Goal: Information Seeking & Learning: Learn about a topic

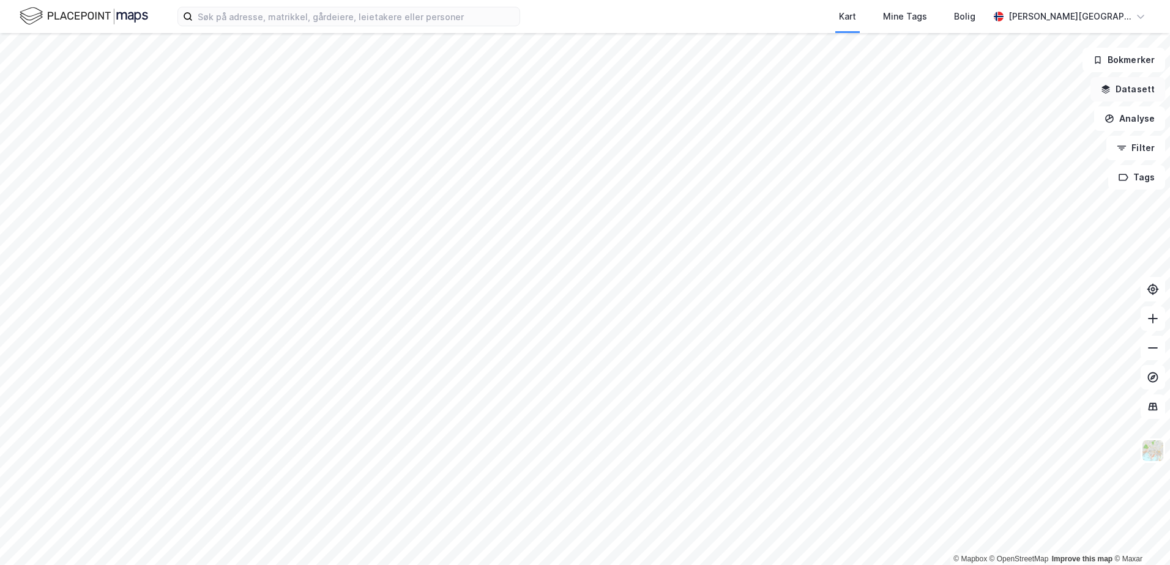
click at [1124, 88] on button "Datasett" at bounding box center [1127, 89] width 75 height 24
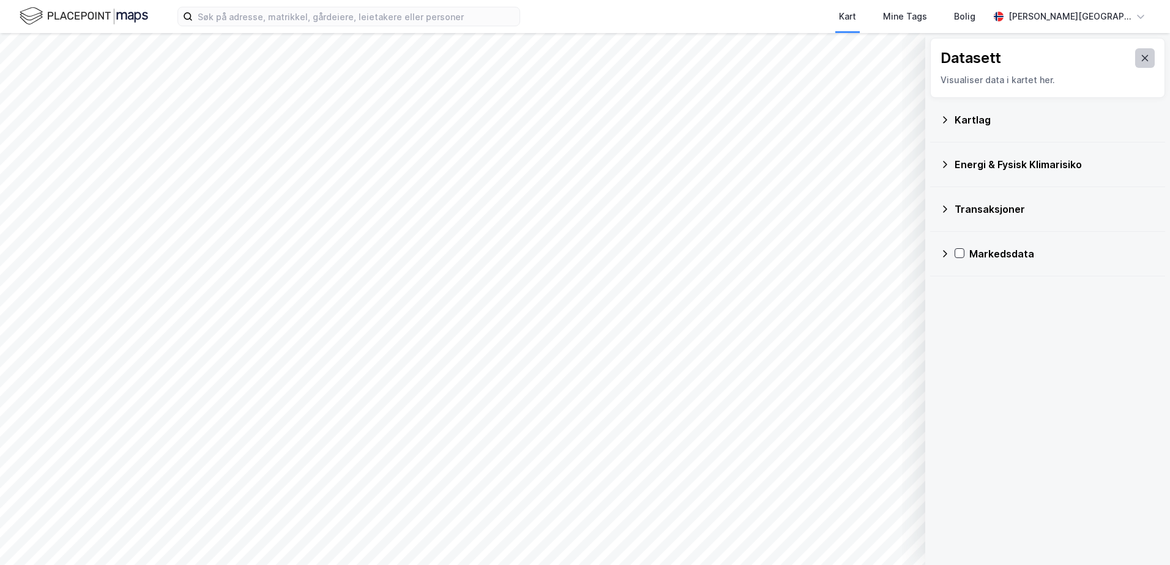
click at [1140, 59] on icon at bounding box center [1145, 58] width 10 height 10
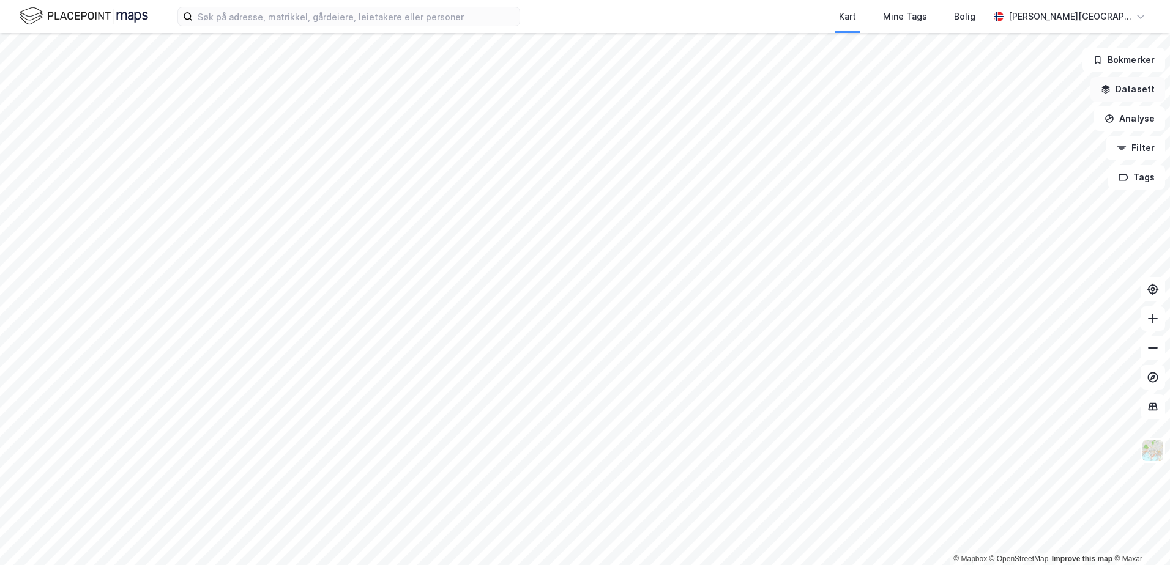
click at [1133, 89] on button "Datasett" at bounding box center [1127, 89] width 75 height 24
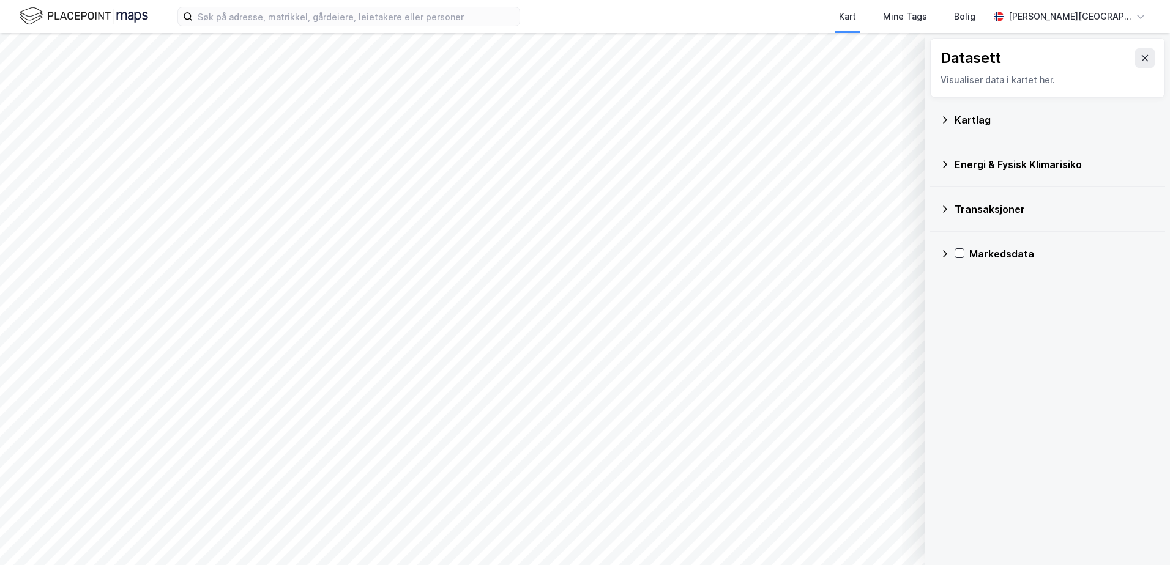
click at [974, 213] on div "Transaksjoner" at bounding box center [1054, 209] width 201 height 15
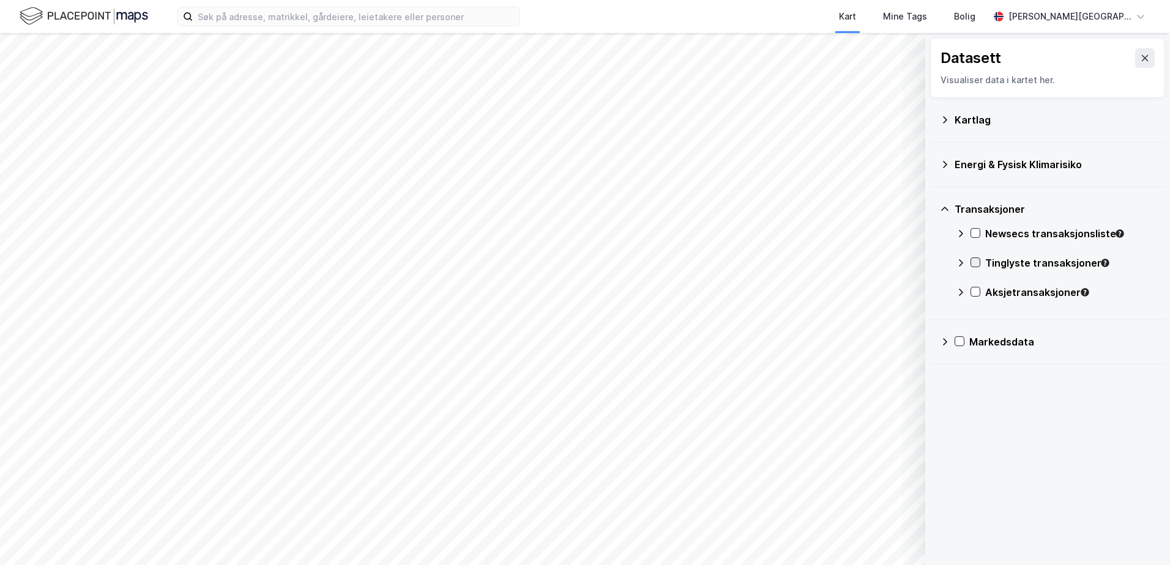
click at [973, 264] on icon at bounding box center [975, 262] width 9 height 9
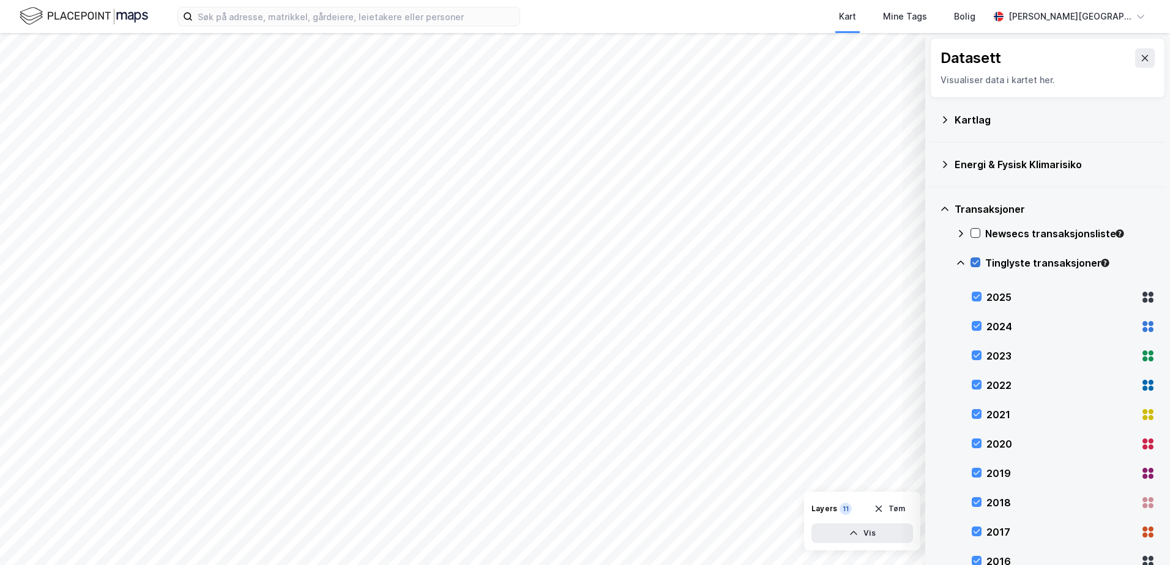
click at [973, 264] on icon at bounding box center [975, 262] width 9 height 9
click at [976, 286] on div "2025" at bounding box center [1064, 297] width 184 height 29
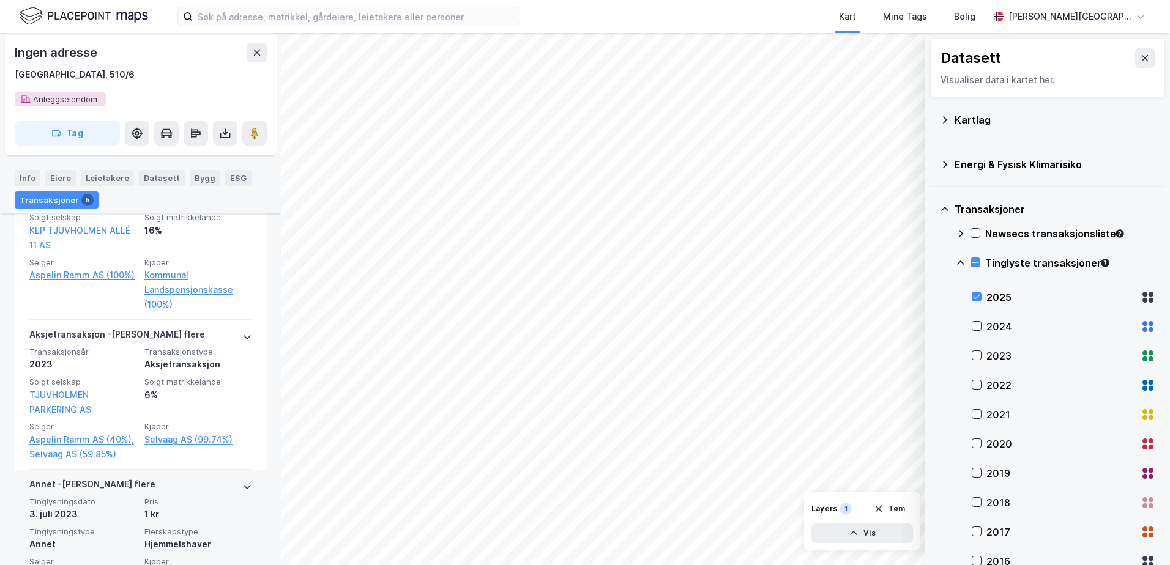
scroll to position [697, 0]
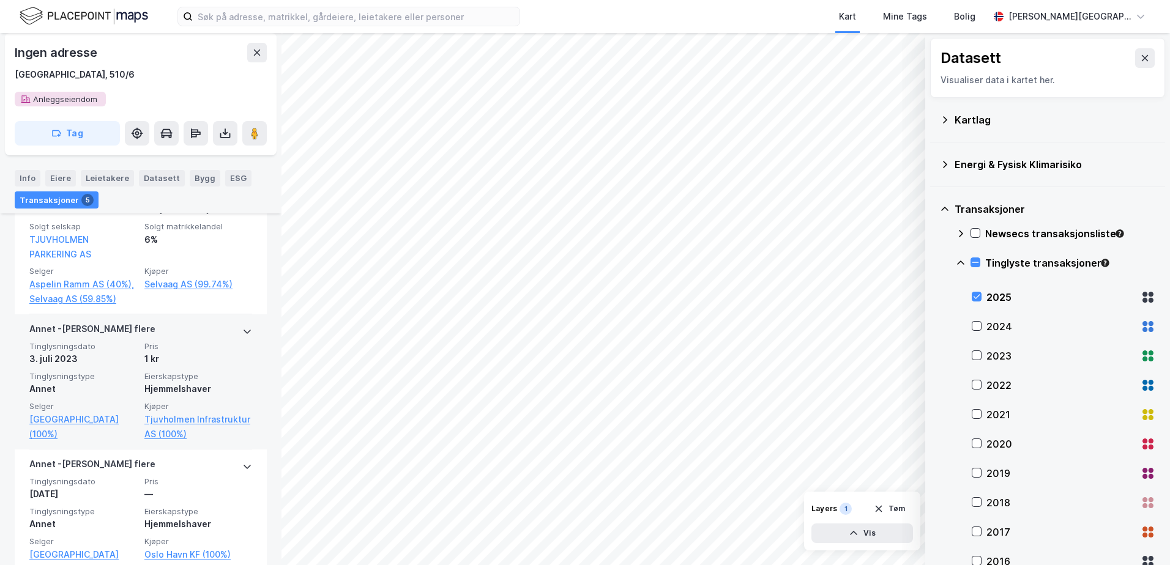
click at [231, 332] on div "[PERSON_NAME] flere" at bounding box center [140, 332] width 223 height 20
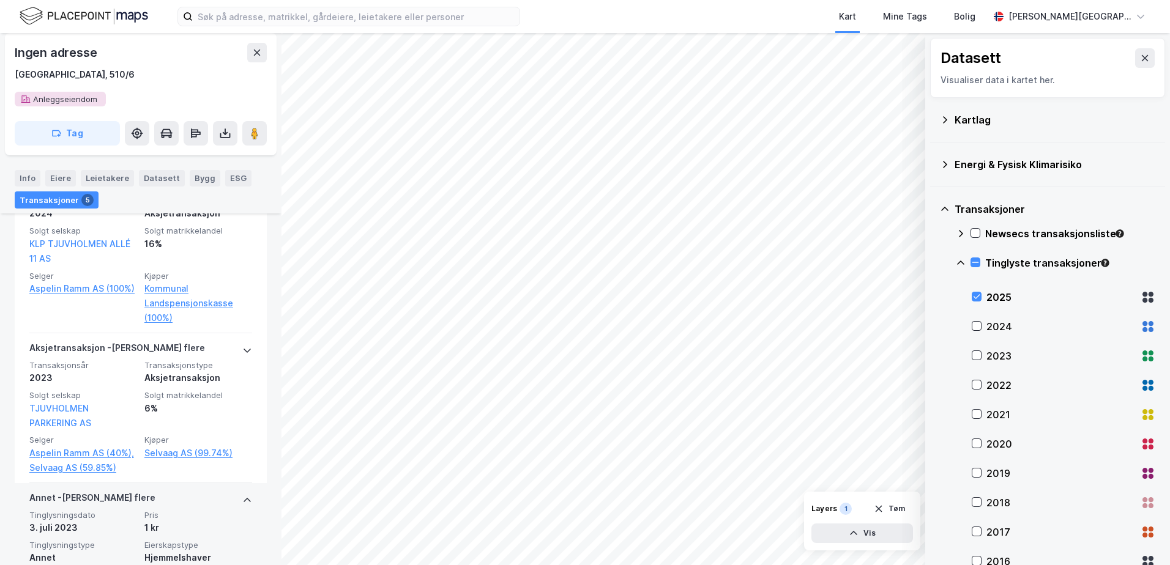
scroll to position [514, 0]
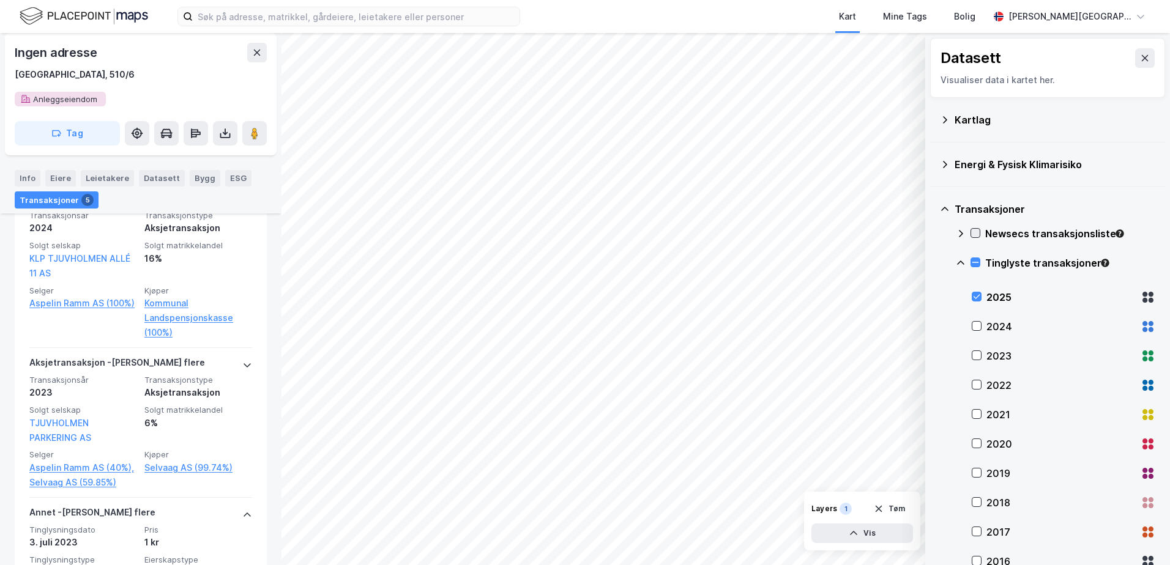
click at [975, 234] on icon at bounding box center [975, 233] width 9 height 9
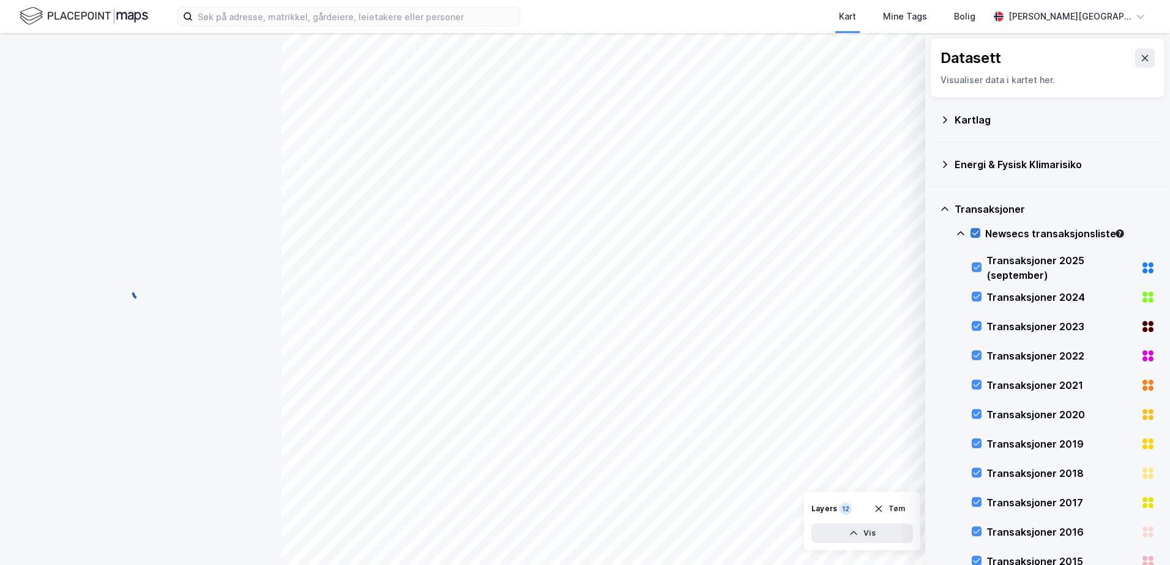
scroll to position [39, 0]
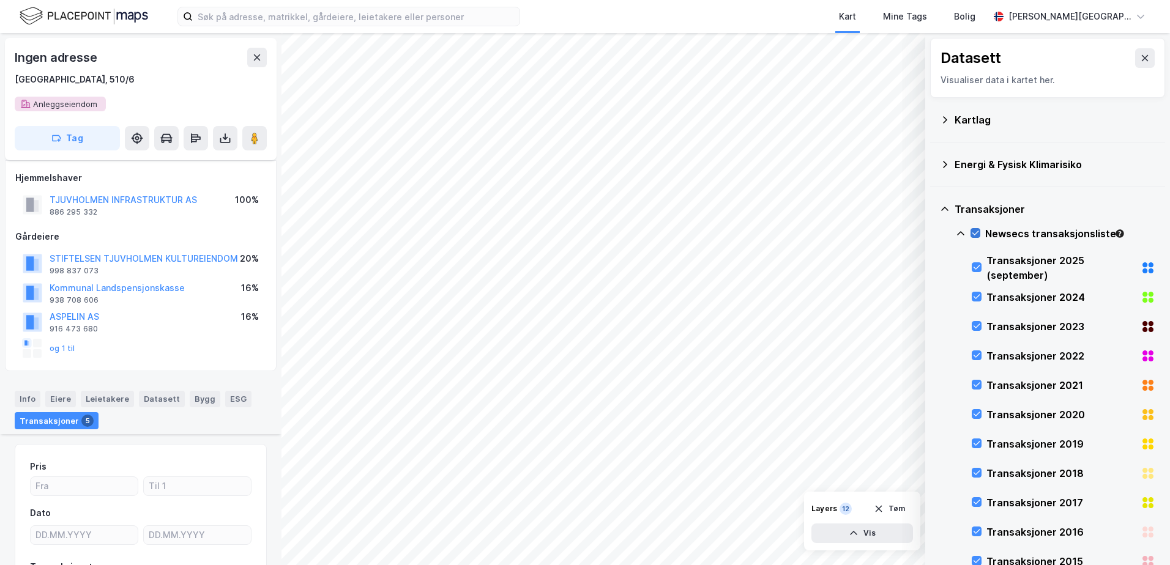
click at [979, 231] on icon at bounding box center [975, 233] width 9 height 9
click at [979, 232] on icon at bounding box center [975, 233] width 9 height 9
click at [976, 265] on icon at bounding box center [976, 267] width 9 height 9
click at [970, 232] on div at bounding box center [975, 233] width 10 height 10
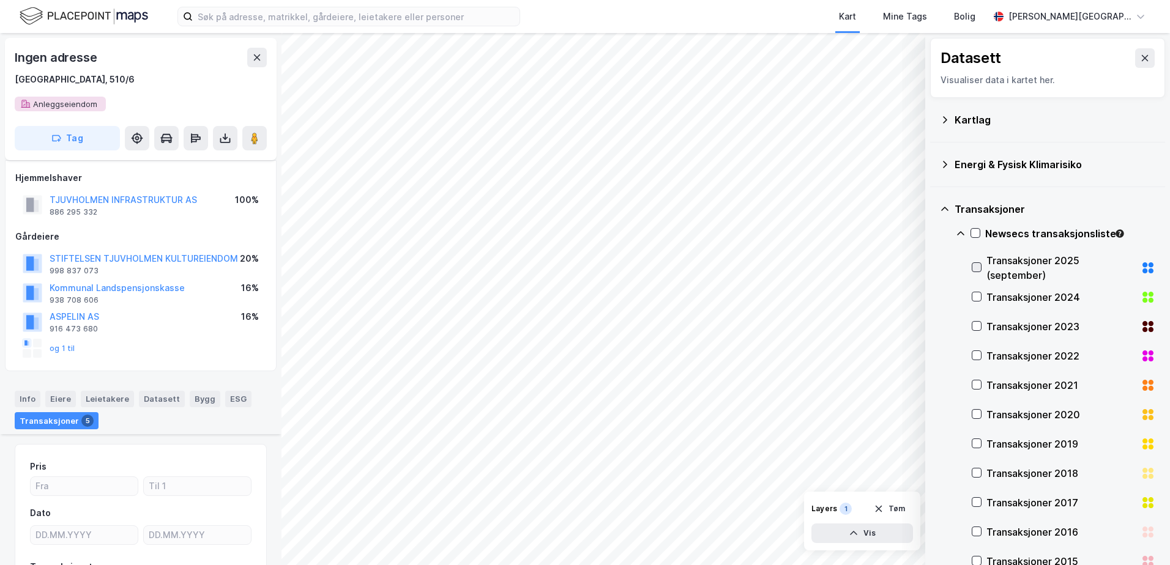
click at [977, 266] on icon at bounding box center [976, 267] width 9 height 9
click at [244, 50] on div "Ingen adresse" at bounding box center [141, 58] width 252 height 20
click at [257, 59] on icon at bounding box center [257, 58] width 10 height 10
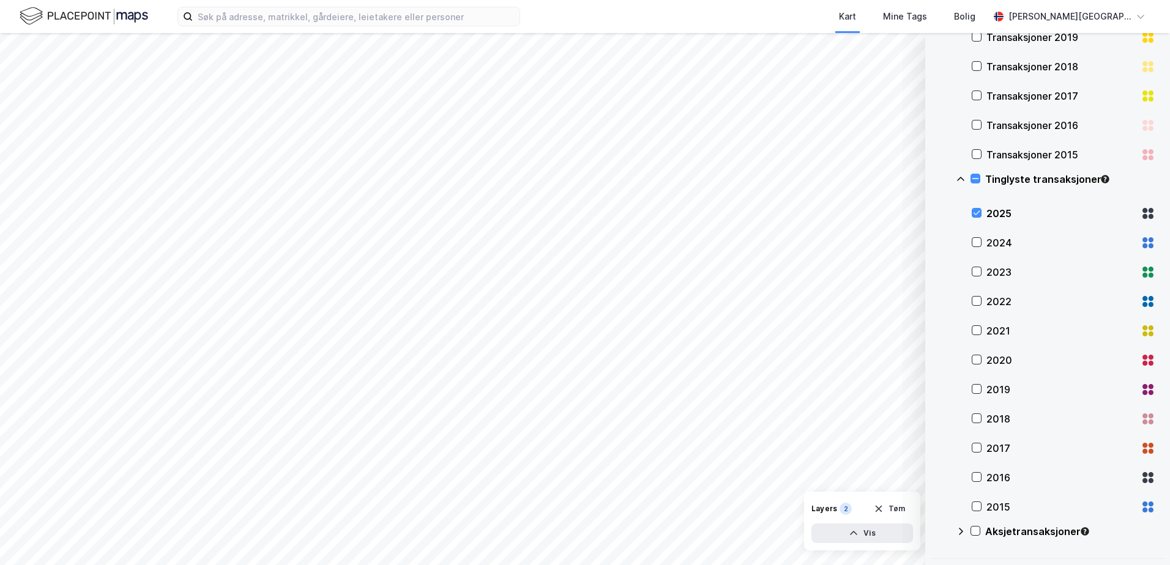
scroll to position [428, 0]
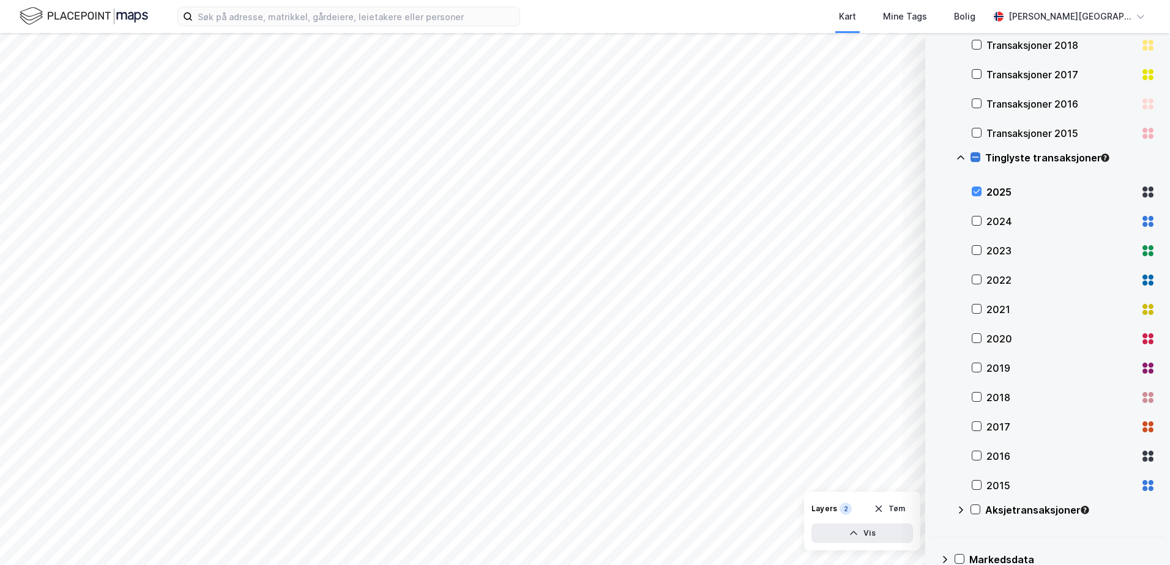
click at [979, 155] on icon at bounding box center [975, 157] width 9 height 9
click at [978, 155] on icon at bounding box center [975, 157] width 9 height 9
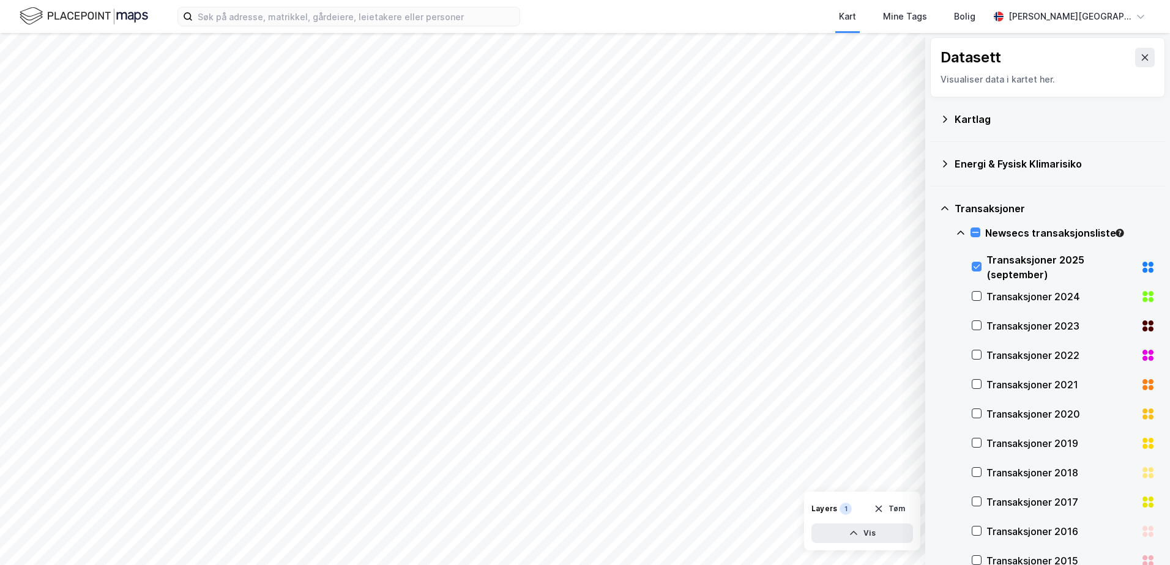
scroll to position [0, 0]
click at [973, 300] on icon at bounding box center [976, 296] width 9 height 9
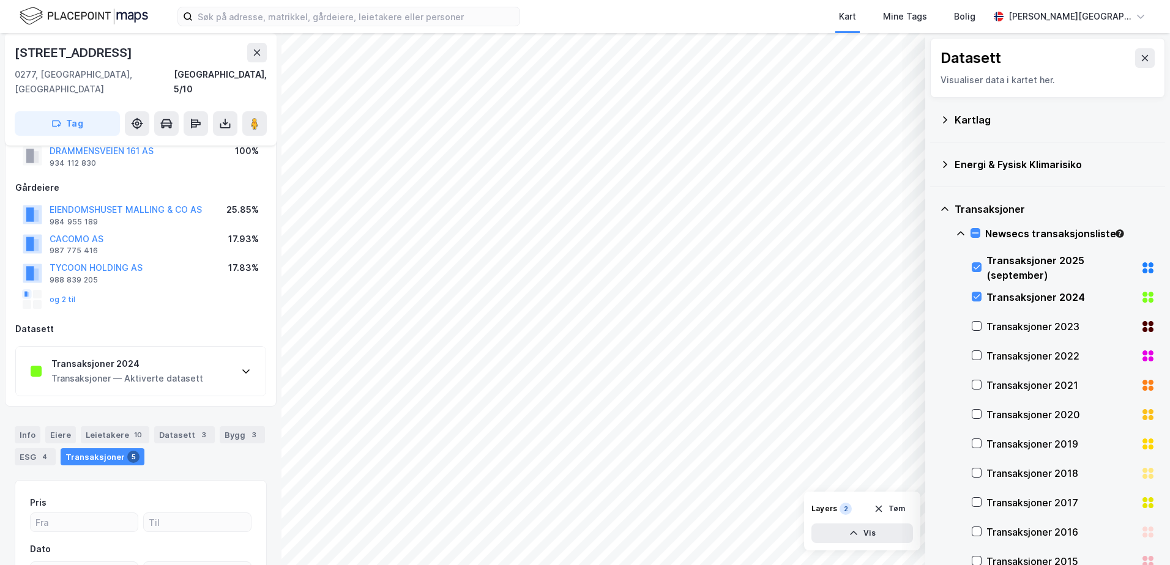
click at [203, 363] on div "Transaksjoner 2024 Transaksjoner — Aktiverte datasett" at bounding box center [141, 371] width 250 height 49
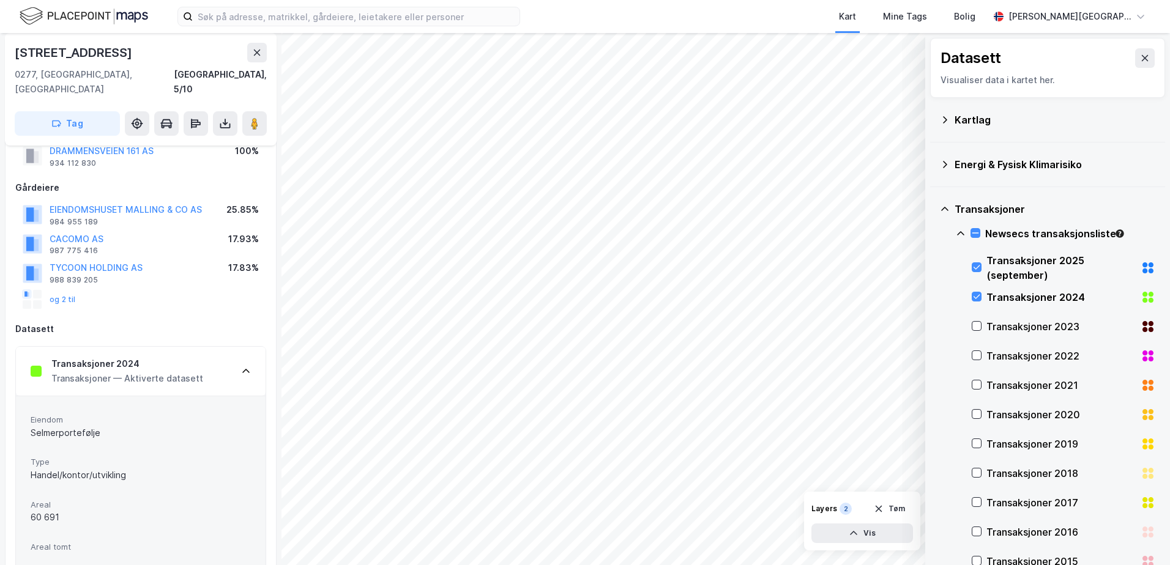
click at [207, 353] on div "Transaksjoner 2024 Transaksjoner — Aktiverte datasett" at bounding box center [141, 371] width 250 height 49
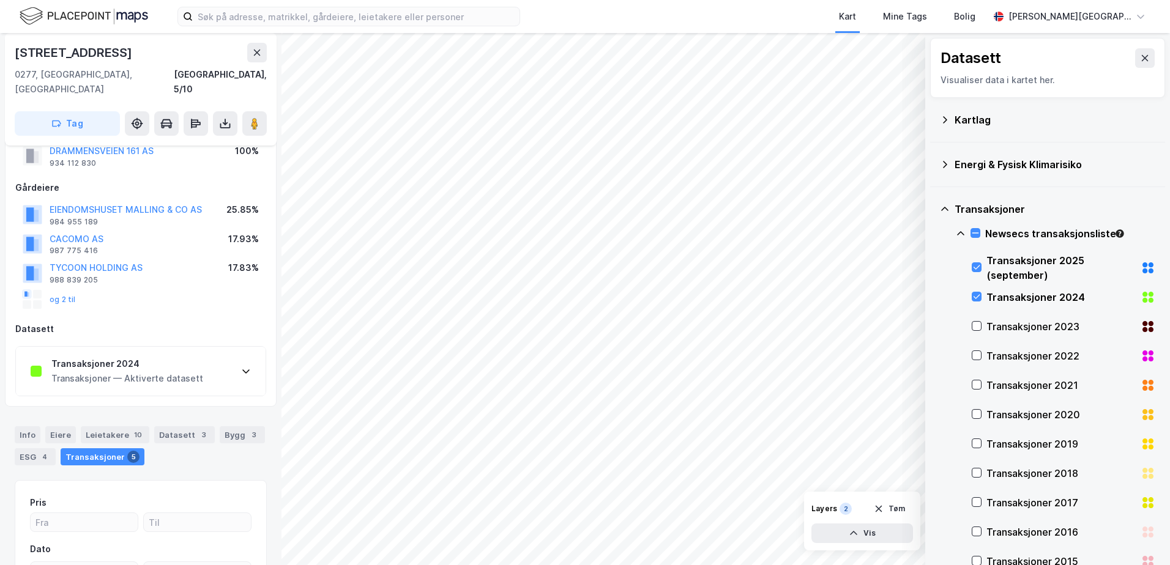
click at [207, 353] on div "Transaksjoner 2024 Transaksjoner — Aktiverte datasett" at bounding box center [141, 371] width 250 height 49
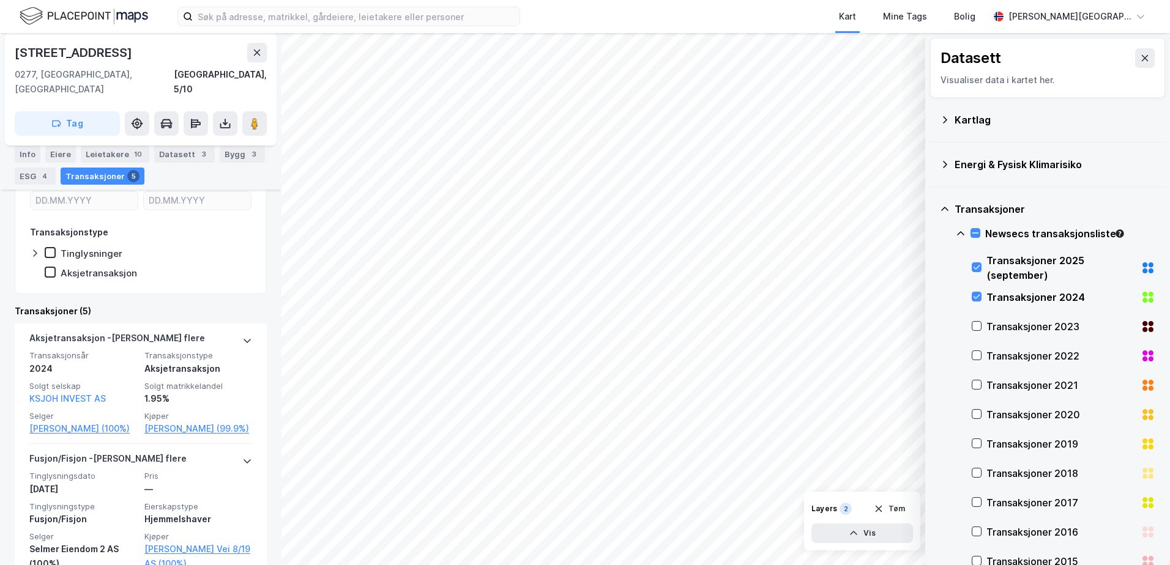
scroll to position [818, 0]
